Goal: Transaction & Acquisition: Download file/media

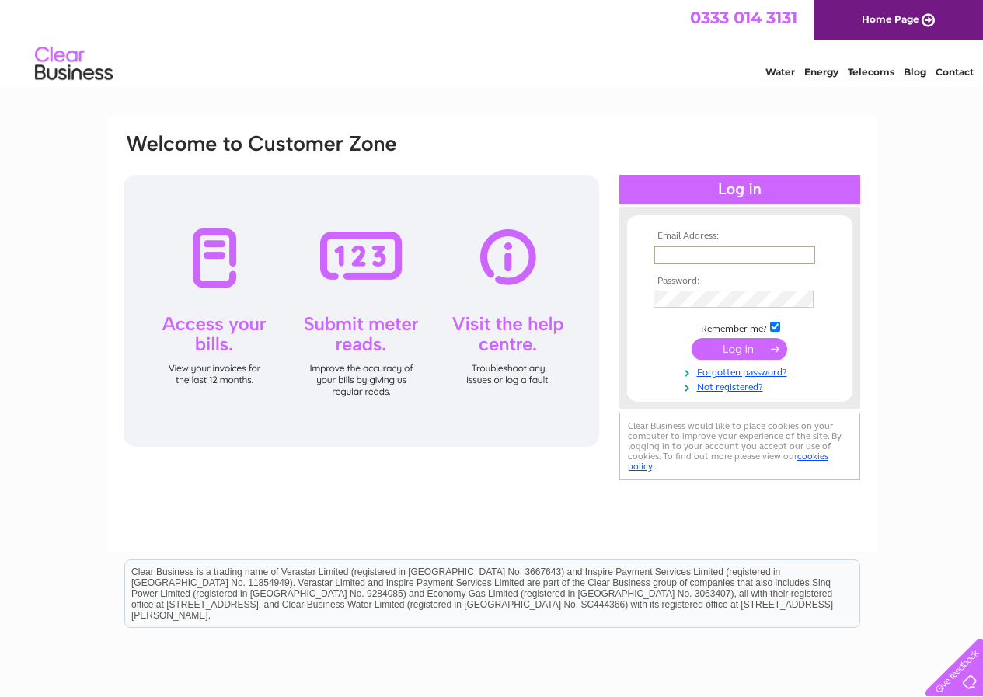
click at [678, 249] on input "text" at bounding box center [734, 255] width 162 height 19
type input "kayreid@priorybusinesspark.co.uk"
click at [734, 347] on input "submit" at bounding box center [740, 347] width 96 height 22
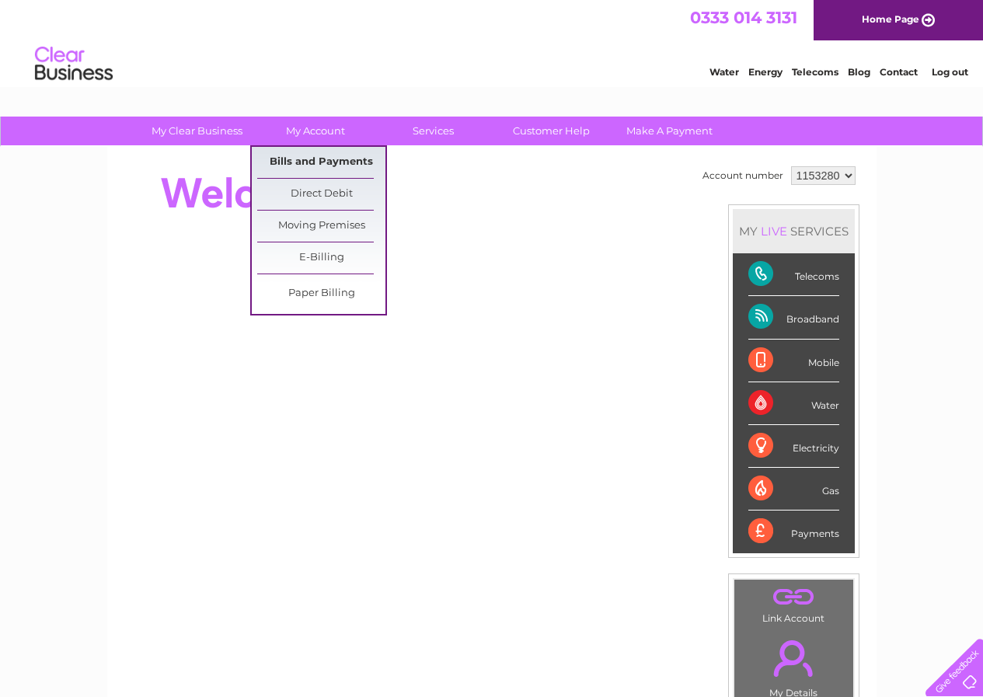
click at [340, 161] on link "Bills and Payments" at bounding box center [321, 162] width 128 height 31
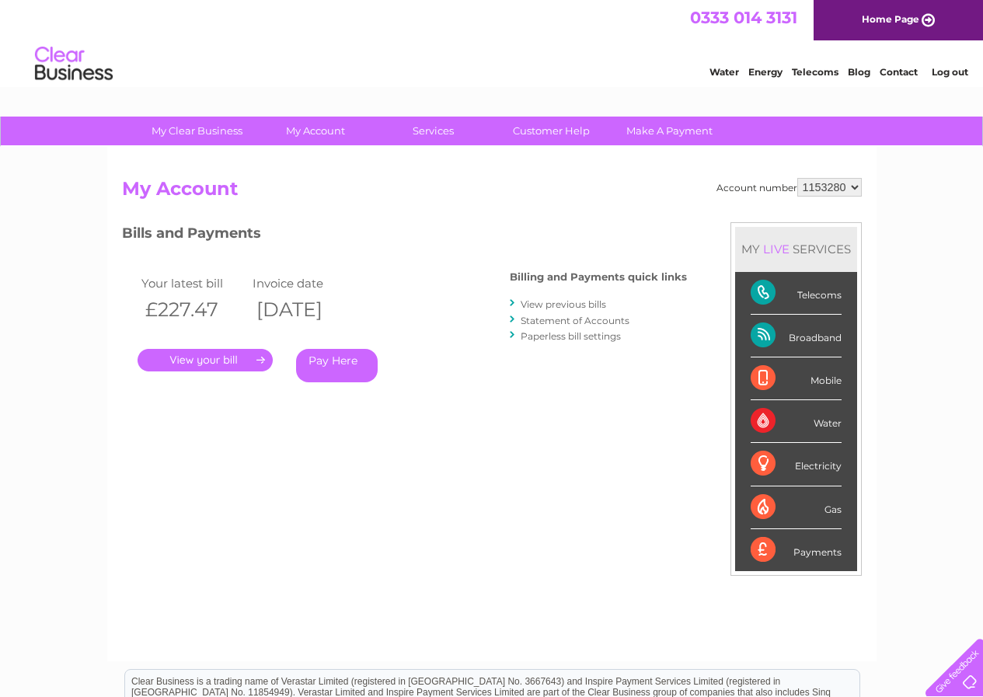
click at [225, 357] on link "." at bounding box center [205, 360] width 135 height 23
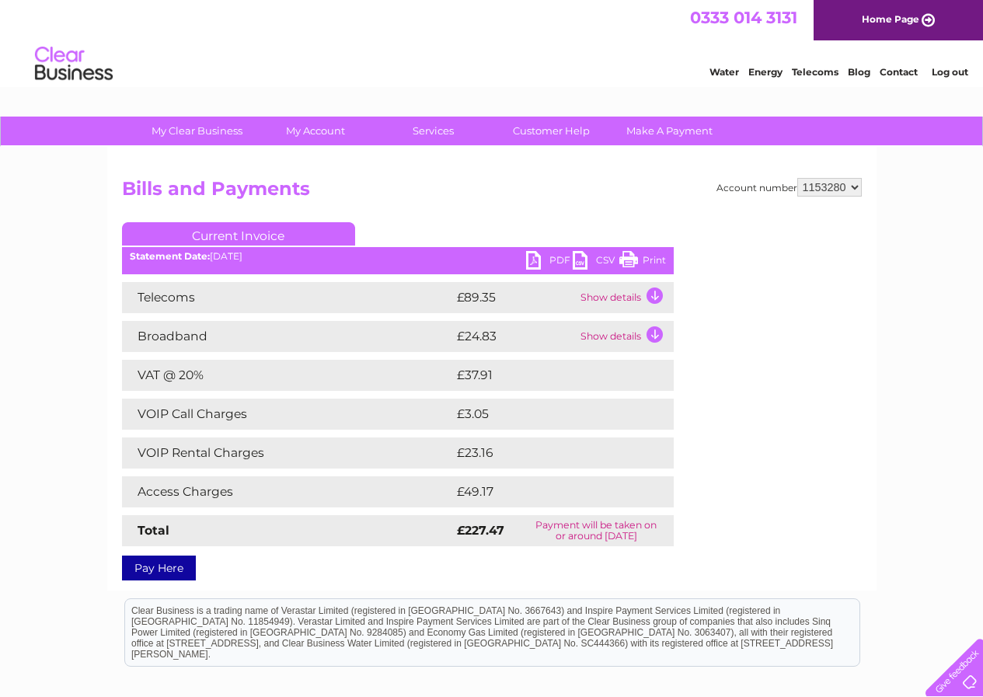
click at [535, 259] on link "PDF" at bounding box center [549, 262] width 47 height 23
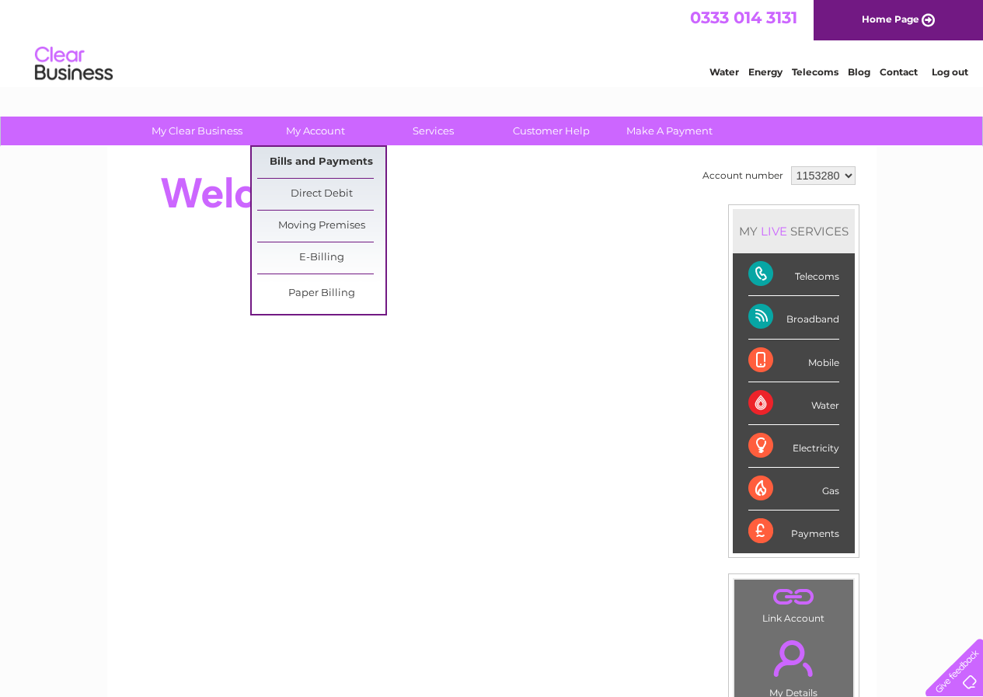
click at [325, 161] on link "Bills and Payments" at bounding box center [321, 162] width 128 height 31
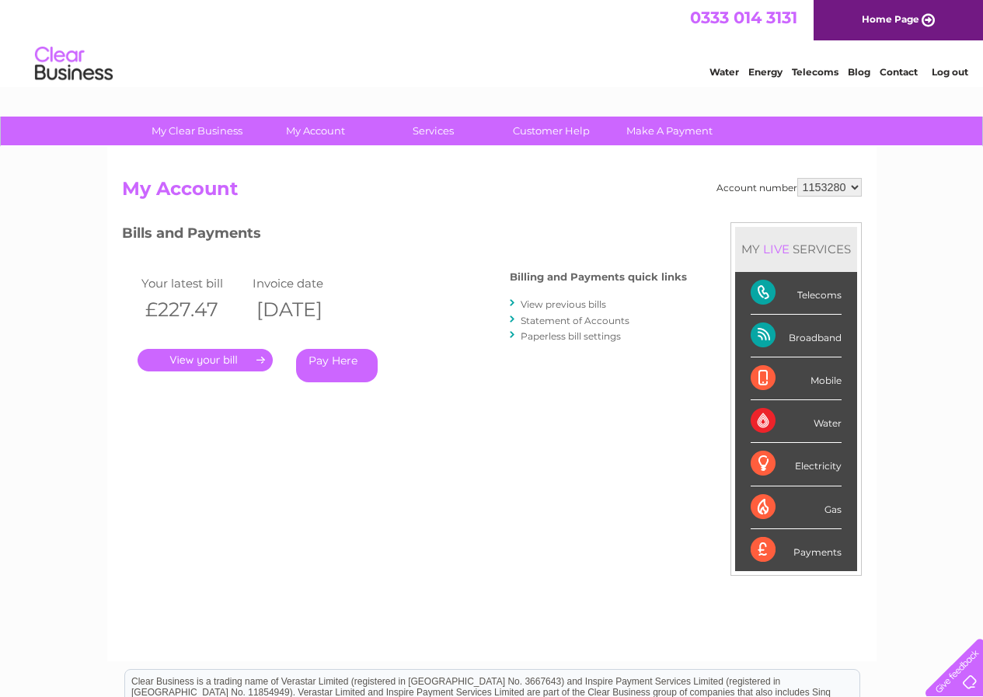
click at [570, 302] on link "View previous bills" at bounding box center [563, 304] width 85 height 12
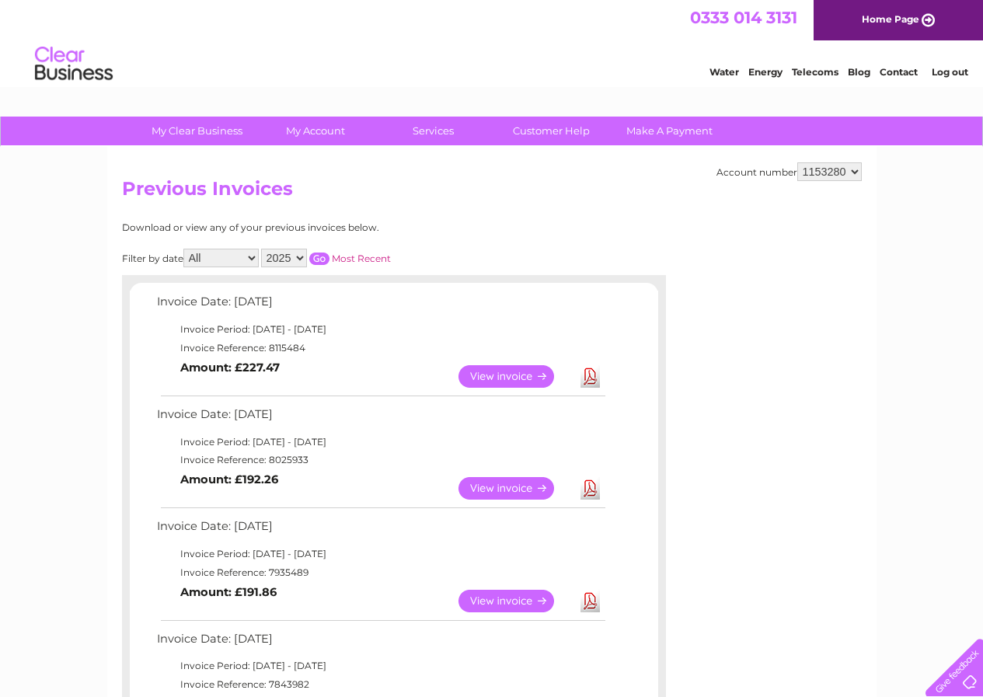
click at [589, 486] on link "Download" at bounding box center [589, 488] width 19 height 23
